Goal: Task Accomplishment & Management: Manage account settings

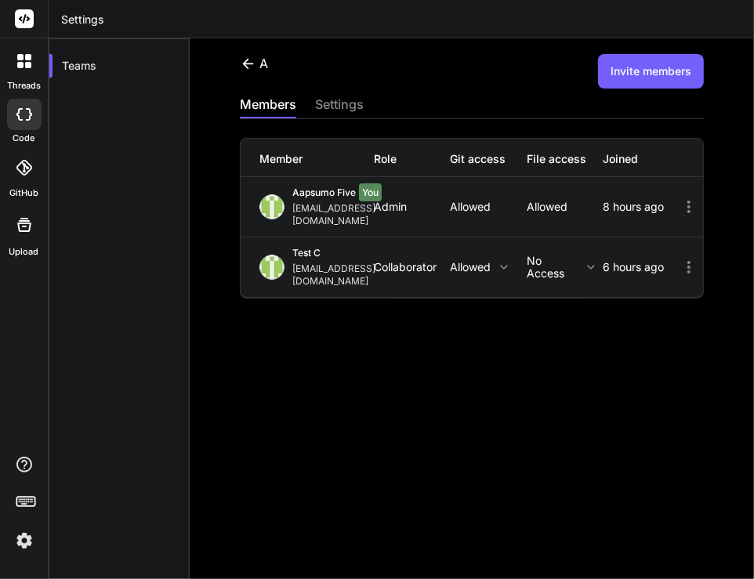
click at [644, 78] on button "Invite members" at bounding box center [651, 71] width 106 height 34
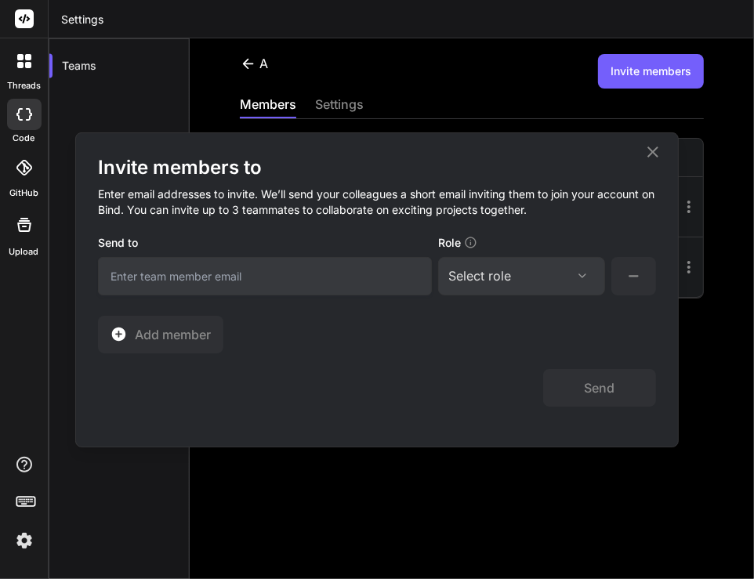
click at [282, 262] on input "email" at bounding box center [265, 276] width 334 height 38
type input "[EMAIL_ADDRESS][DOMAIN_NAME]"
click at [509, 274] on div "Select role" at bounding box center [479, 275] width 63 height 19
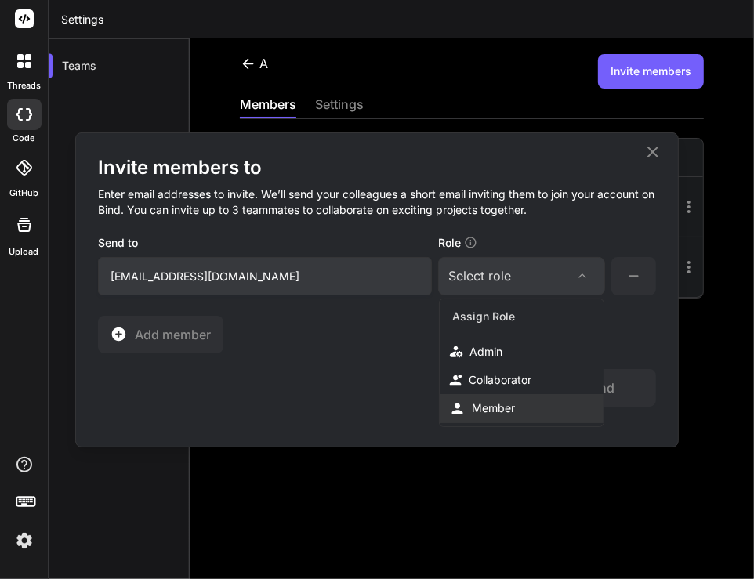
click at [497, 406] on div "Member" at bounding box center [493, 409] width 43 height 16
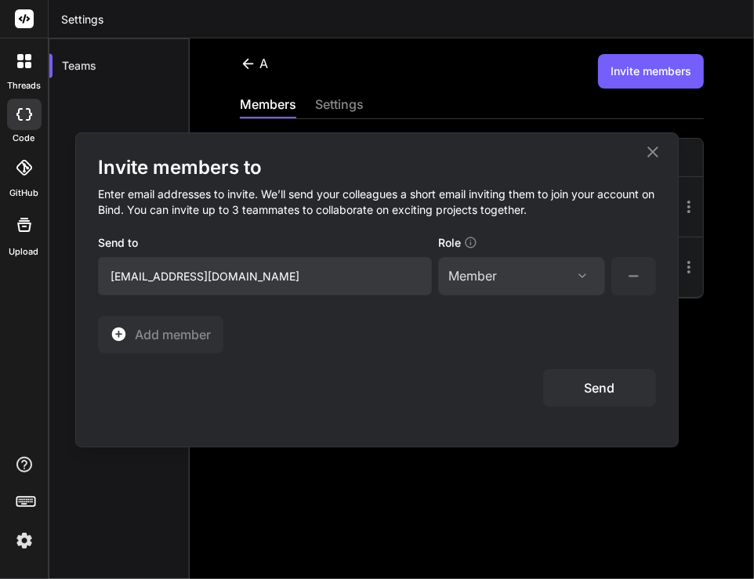
click at [592, 391] on button "Send" at bounding box center [599, 388] width 113 height 38
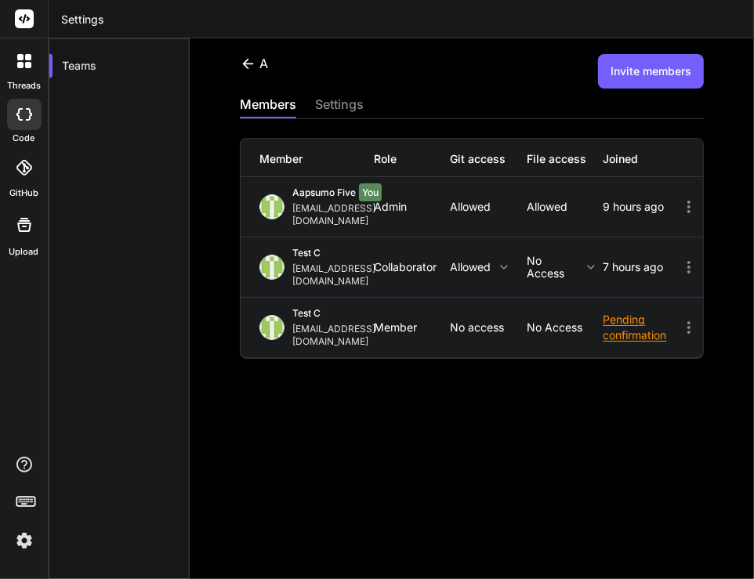
click at [680, 258] on icon at bounding box center [689, 267] width 19 height 19
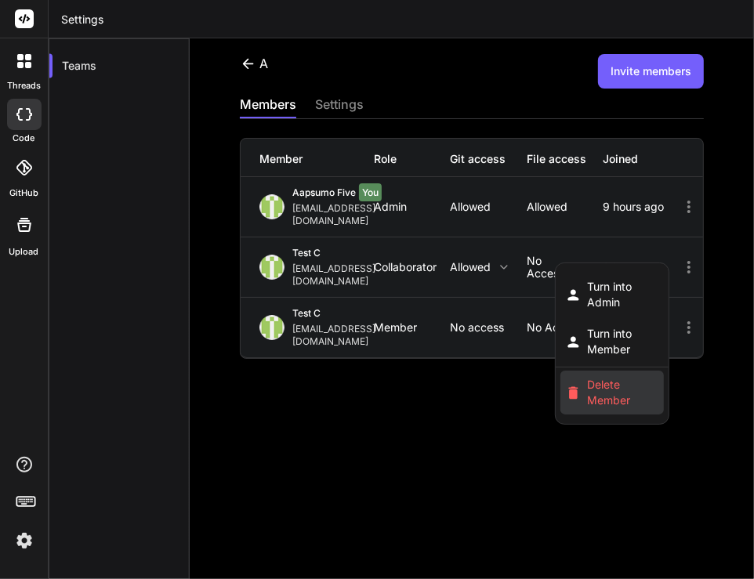
click at [600, 377] on span "Delete Member" at bounding box center [623, 392] width 71 height 31
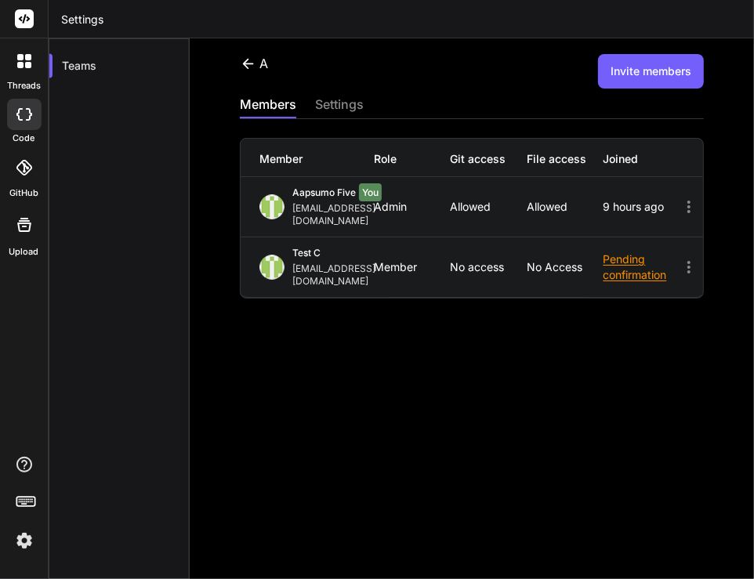
click at [615, 71] on button "Invite members" at bounding box center [651, 71] width 106 height 34
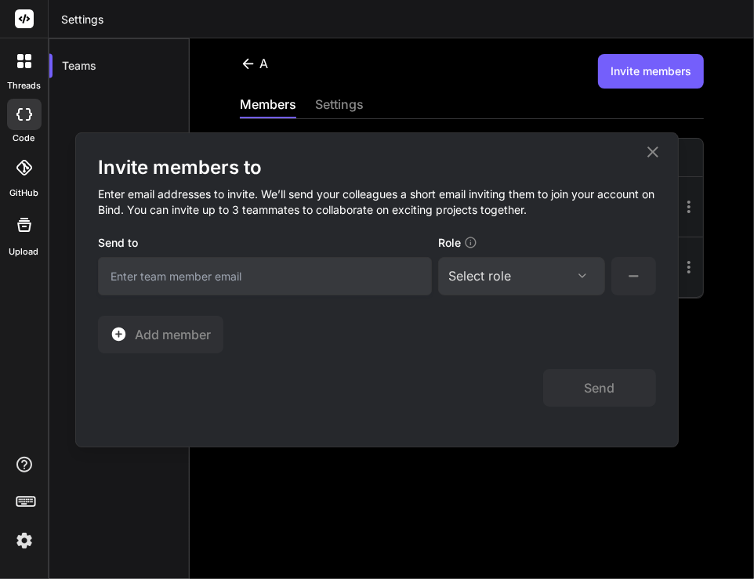
click at [206, 259] on input "email" at bounding box center [265, 276] width 334 height 38
type input "[EMAIL_ADDRESS][DOMAIN_NAME]"
click at [514, 272] on div "Select role" at bounding box center [521, 275] width 147 height 19
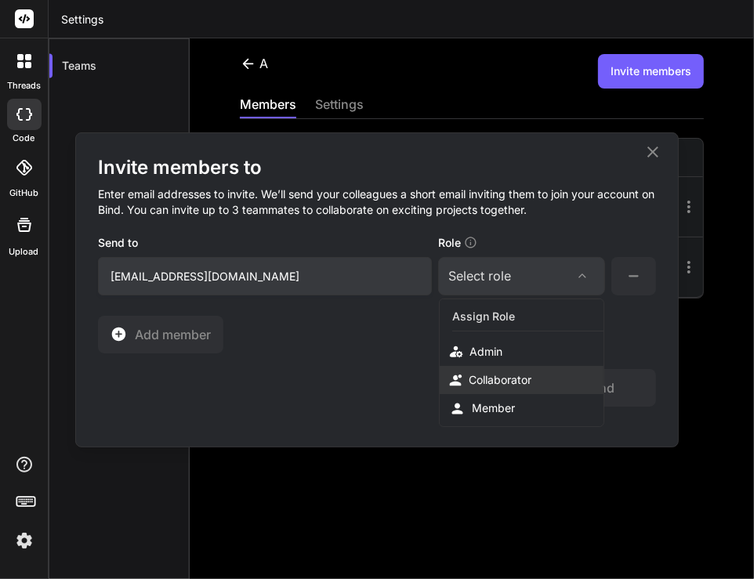
click at [509, 370] on div "Collaborator" at bounding box center [522, 380] width 164 height 28
click at [570, 382] on button "Send" at bounding box center [599, 388] width 113 height 38
